Goal: Transaction & Acquisition: Subscribe to service/newsletter

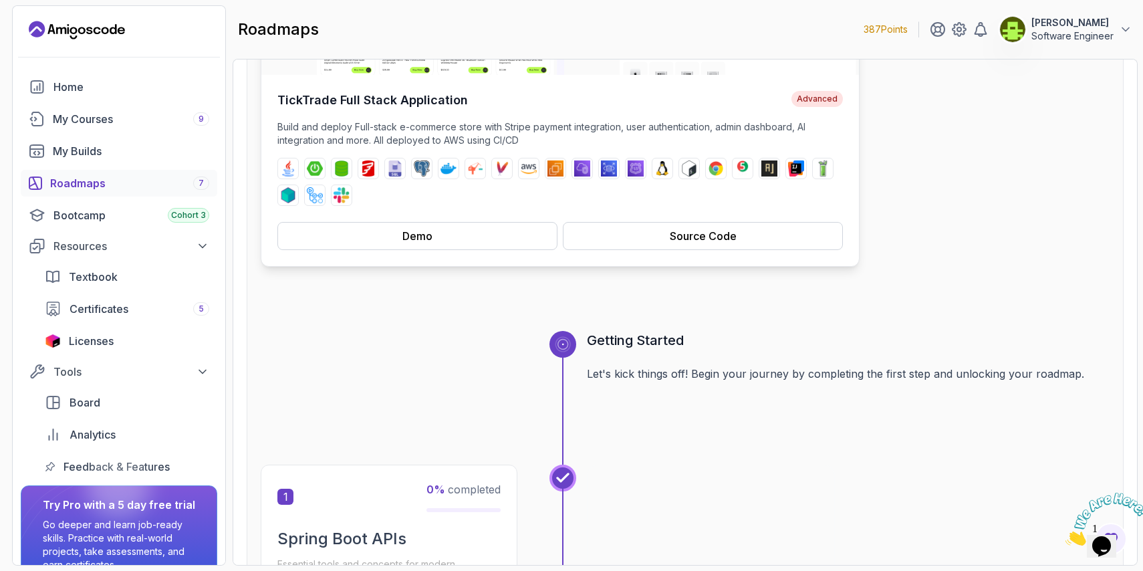
scroll to position [286, 0]
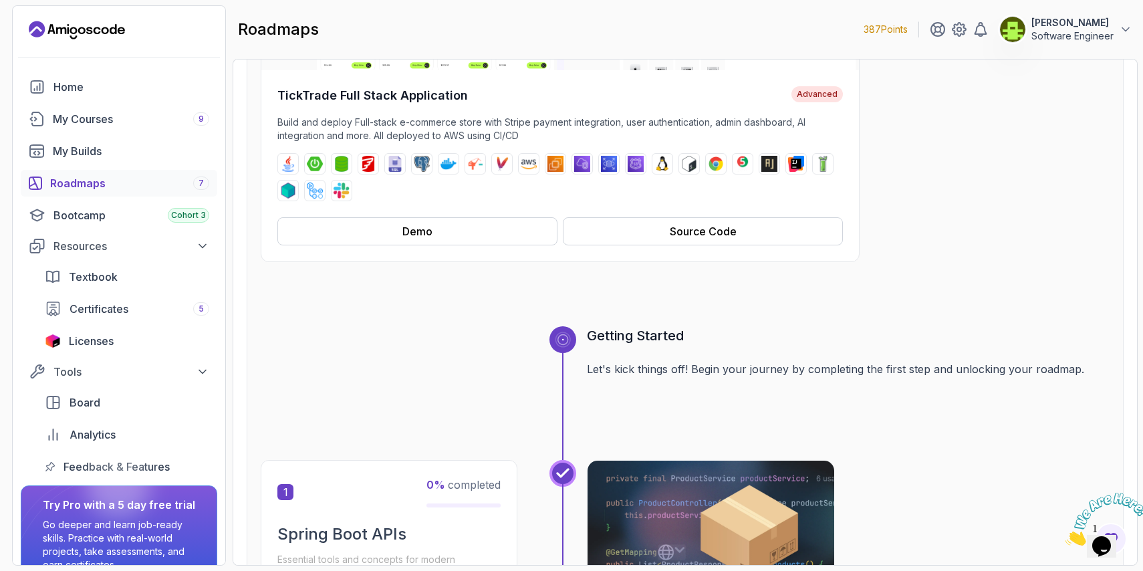
click at [170, 187] on div "Roadmaps 7" at bounding box center [129, 183] width 159 height 16
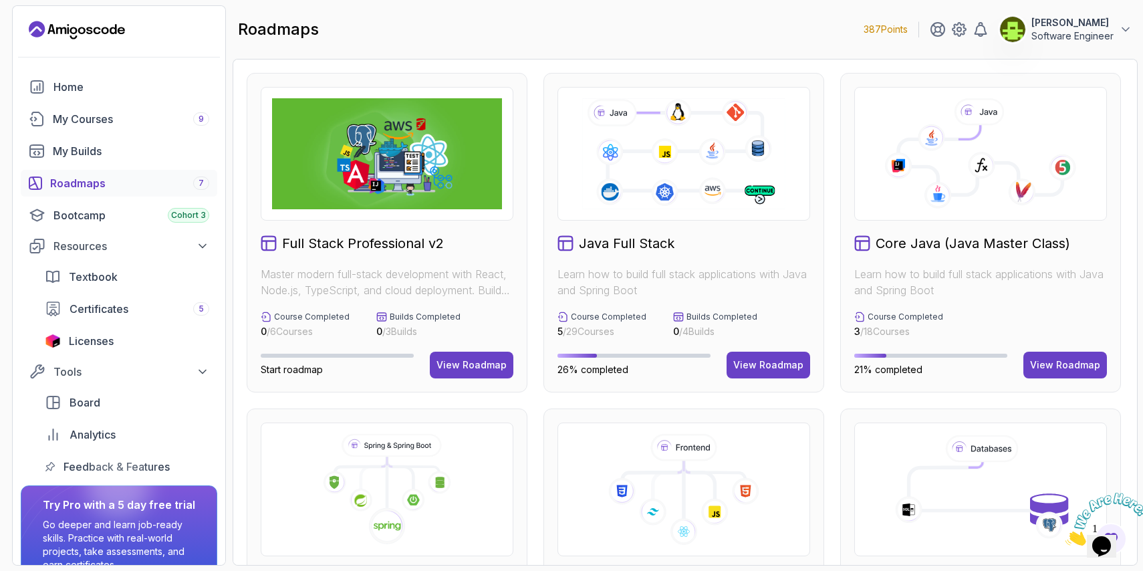
scroll to position [100, 0]
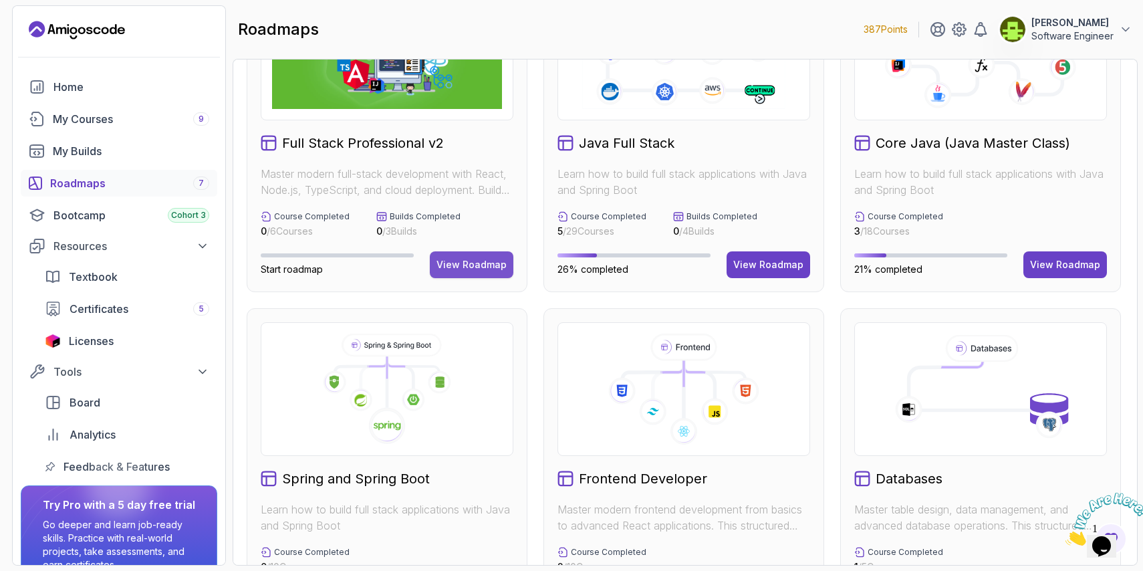
click at [463, 270] on div "View Roadmap" at bounding box center [472, 264] width 70 height 13
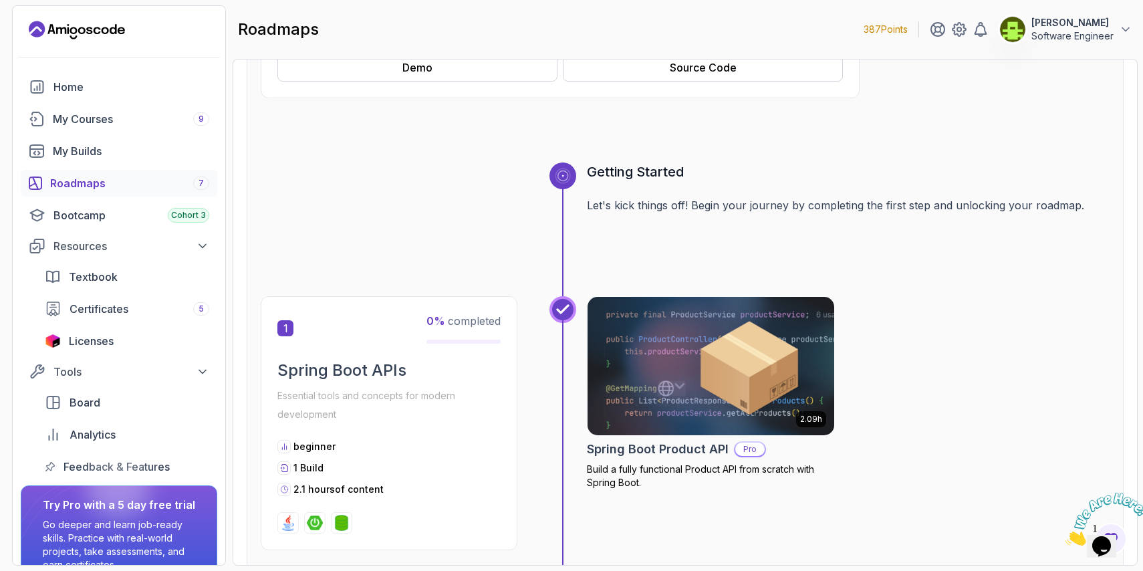
scroll to position [501, 0]
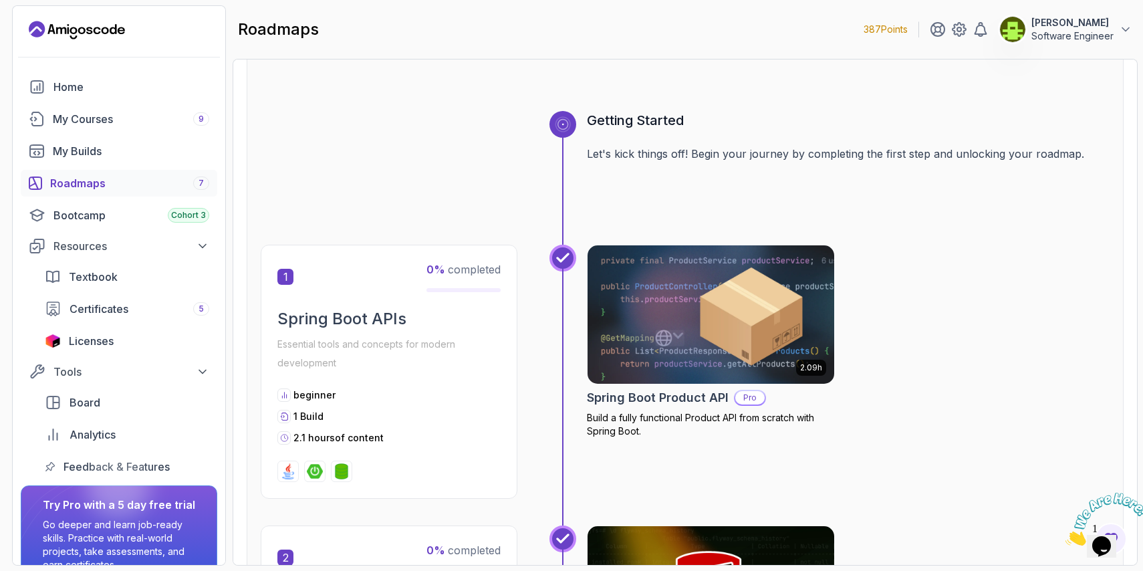
click at [661, 321] on img at bounding box center [711, 314] width 259 height 145
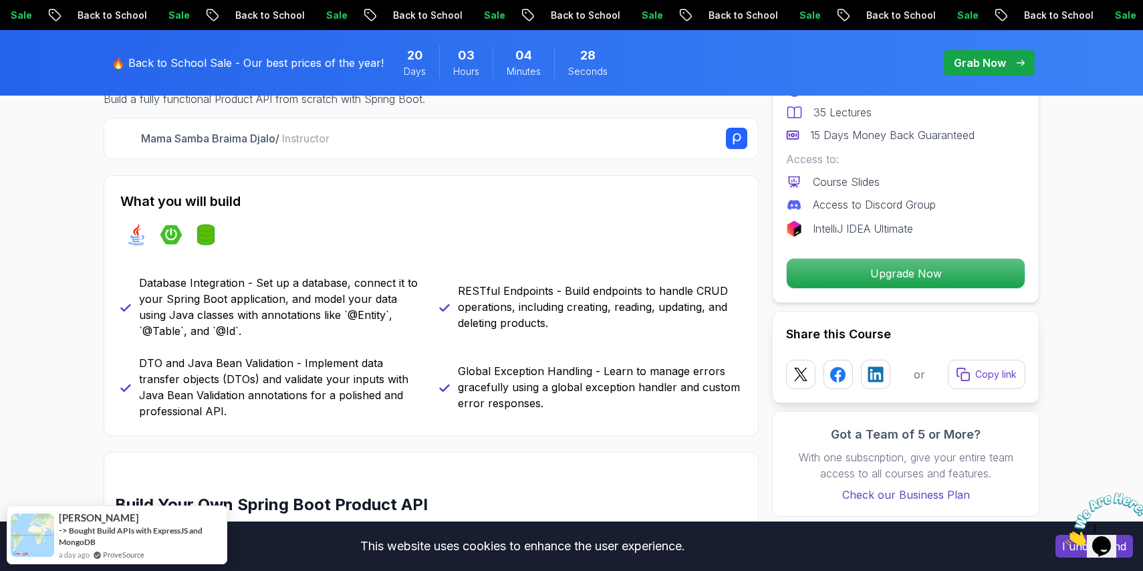
scroll to position [575, 0]
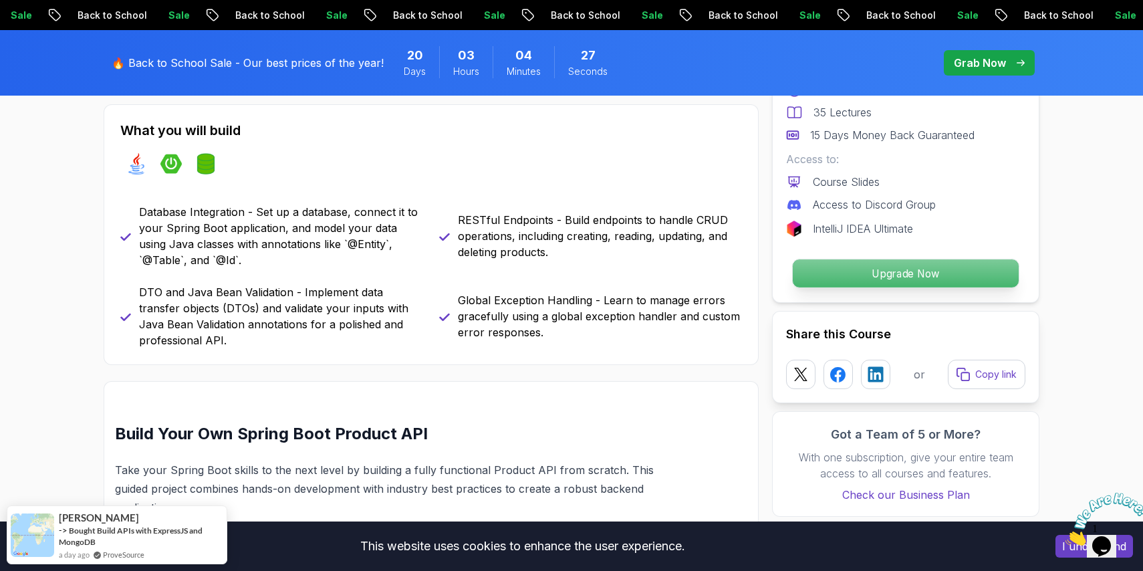
click at [888, 275] on p "Upgrade Now" at bounding box center [906, 273] width 226 height 28
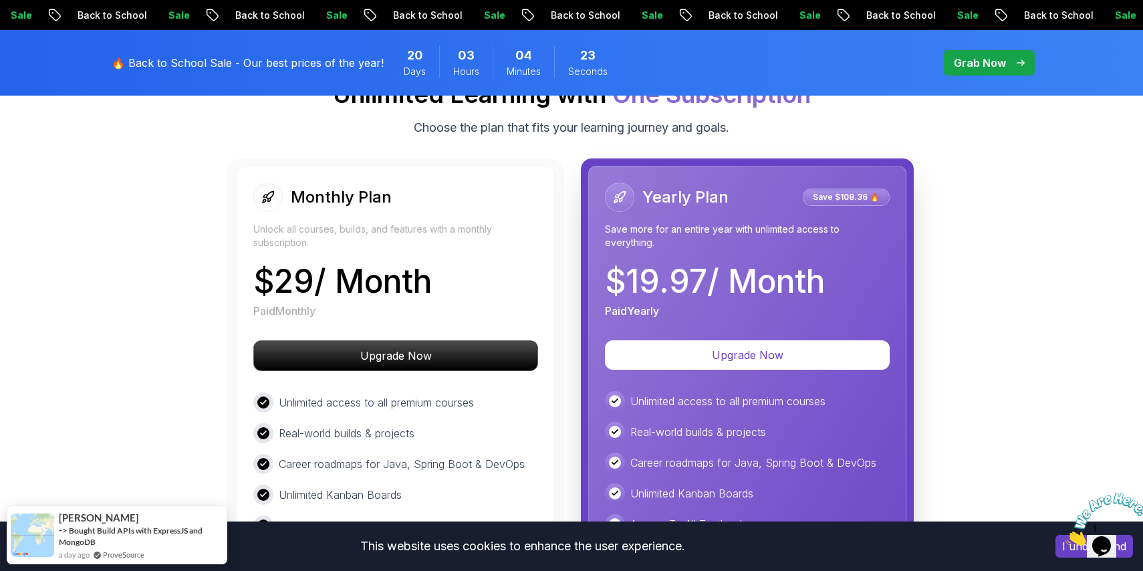
scroll to position [2457, 0]
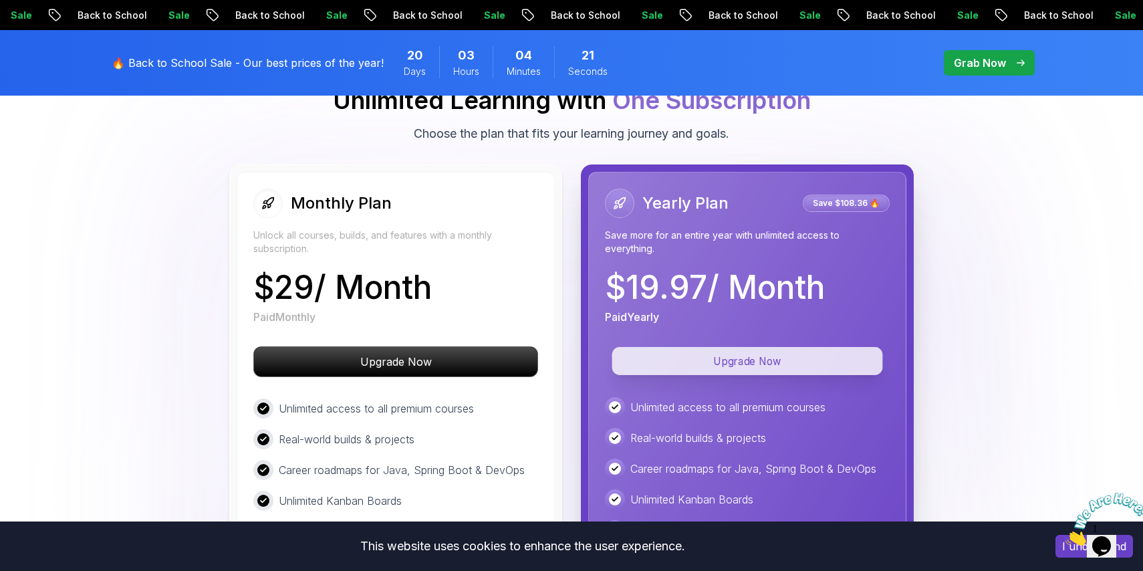
click at [733, 347] on p "Upgrade Now" at bounding box center [747, 361] width 271 height 28
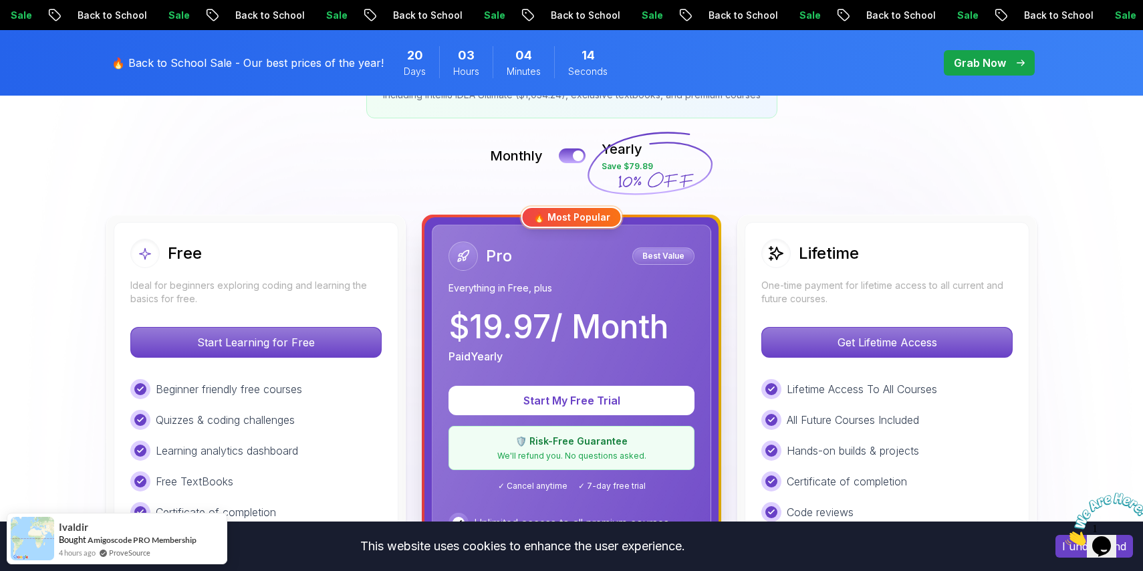
scroll to position [269, 0]
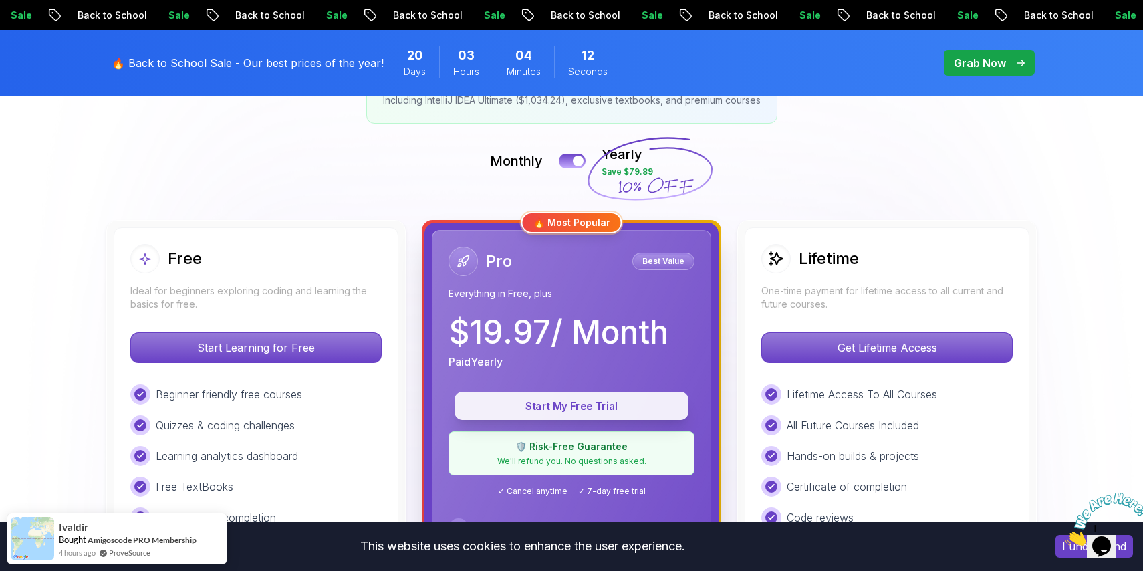
click at [583, 413] on button "Start My Free Trial" at bounding box center [572, 406] width 234 height 28
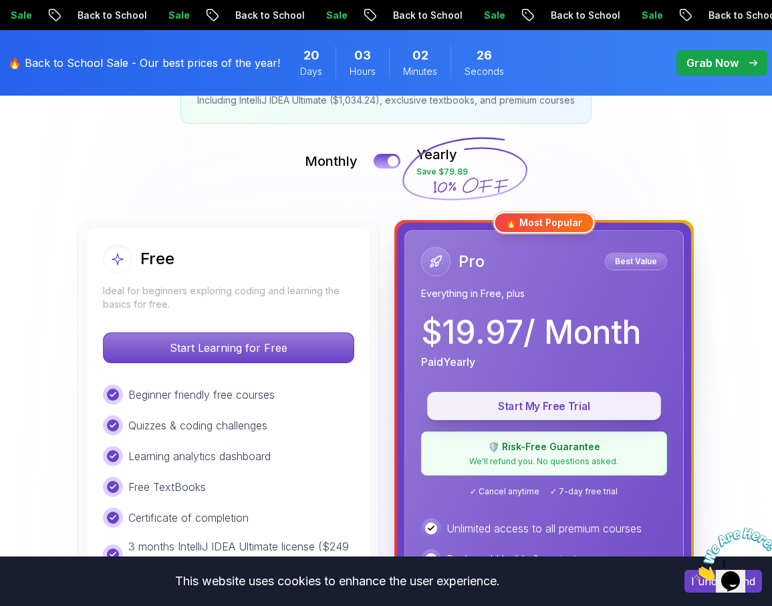
click at [535, 409] on p "Start My Free Trial" at bounding box center [544, 406] width 203 height 15
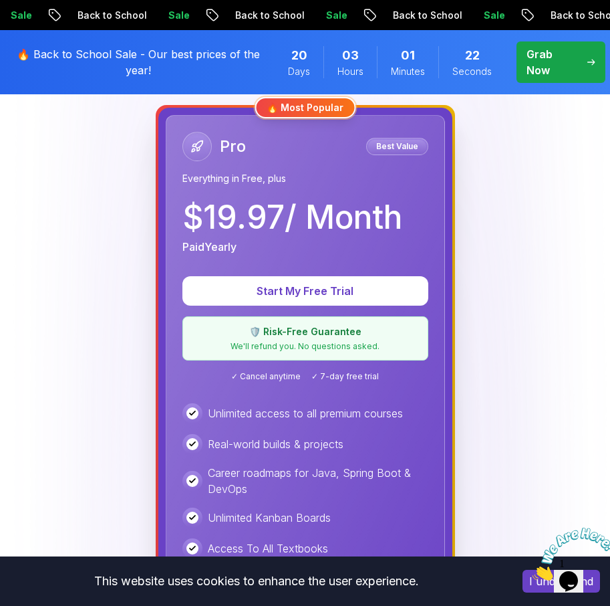
scroll to position [776, 0]
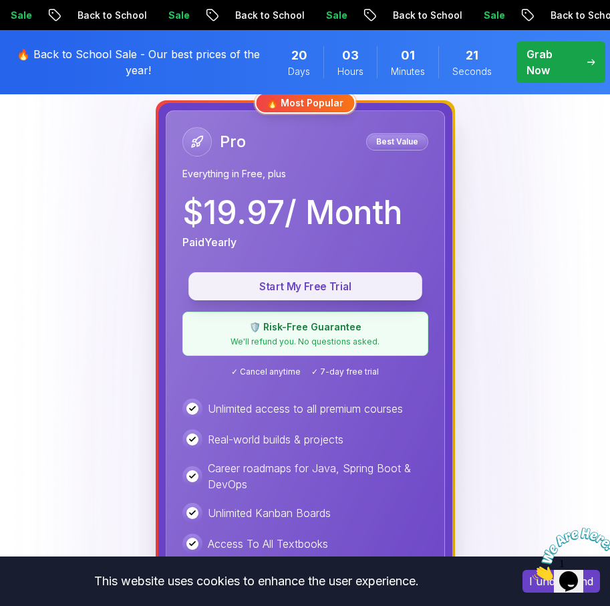
click at [294, 284] on p "Start My Free Trial" at bounding box center [305, 286] width 203 height 15
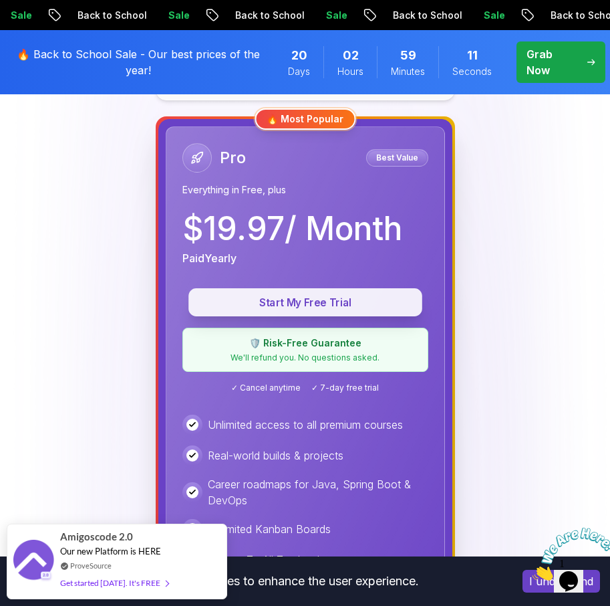
click at [275, 306] on p "Start My Free Trial" at bounding box center [305, 302] width 203 height 15
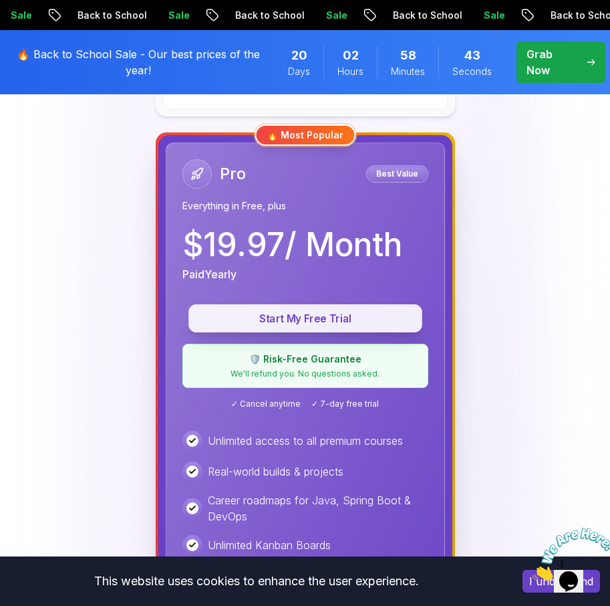
click at [350, 322] on p "Start My Free Trial" at bounding box center [305, 318] width 203 height 15
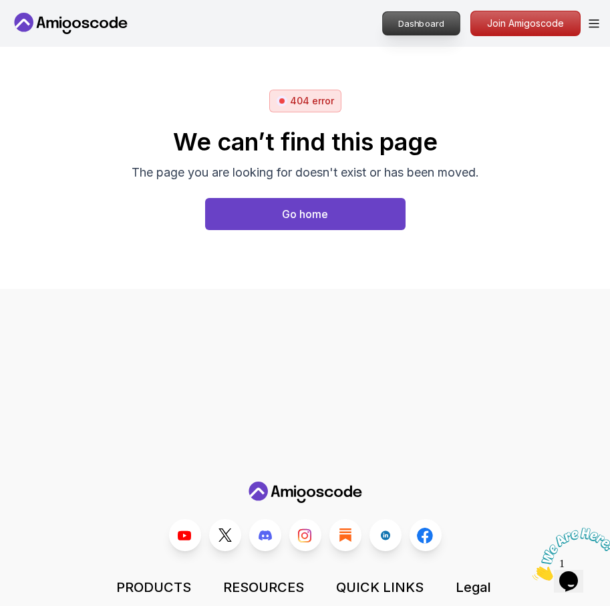
click at [404, 25] on p "Dashboard" at bounding box center [421, 23] width 77 height 23
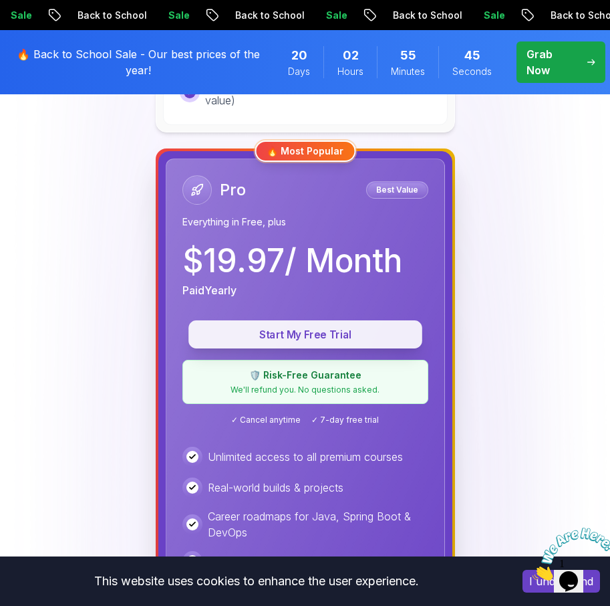
click at [316, 333] on p "Start My Free Trial" at bounding box center [305, 334] width 203 height 15
